Goal: Check status: Check status

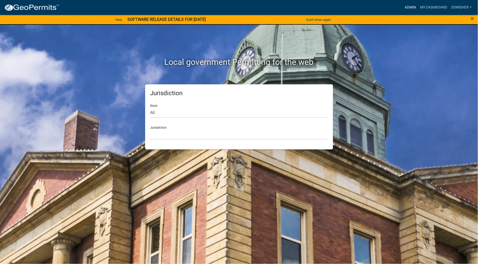
click at [408, 6] on link "Admin" at bounding box center [410, 8] width 15 height 10
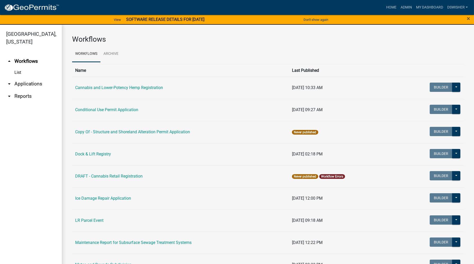
click at [22, 83] on link "arrow_drop_down Applications" at bounding box center [31, 84] width 62 height 12
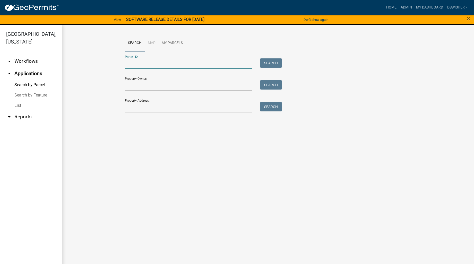
click at [144, 64] on input "Parcel ID:" at bounding box center [188, 63] width 127 height 11
paste input "82000990068000"
type input "82000990068000"
click at [269, 65] on button "Search" at bounding box center [271, 62] width 22 height 9
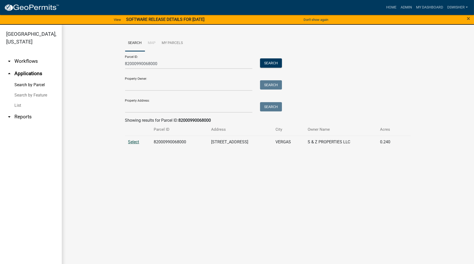
click at [130, 143] on span "Select" at bounding box center [133, 142] width 11 height 5
